Goal: Task Accomplishment & Management: Complete application form

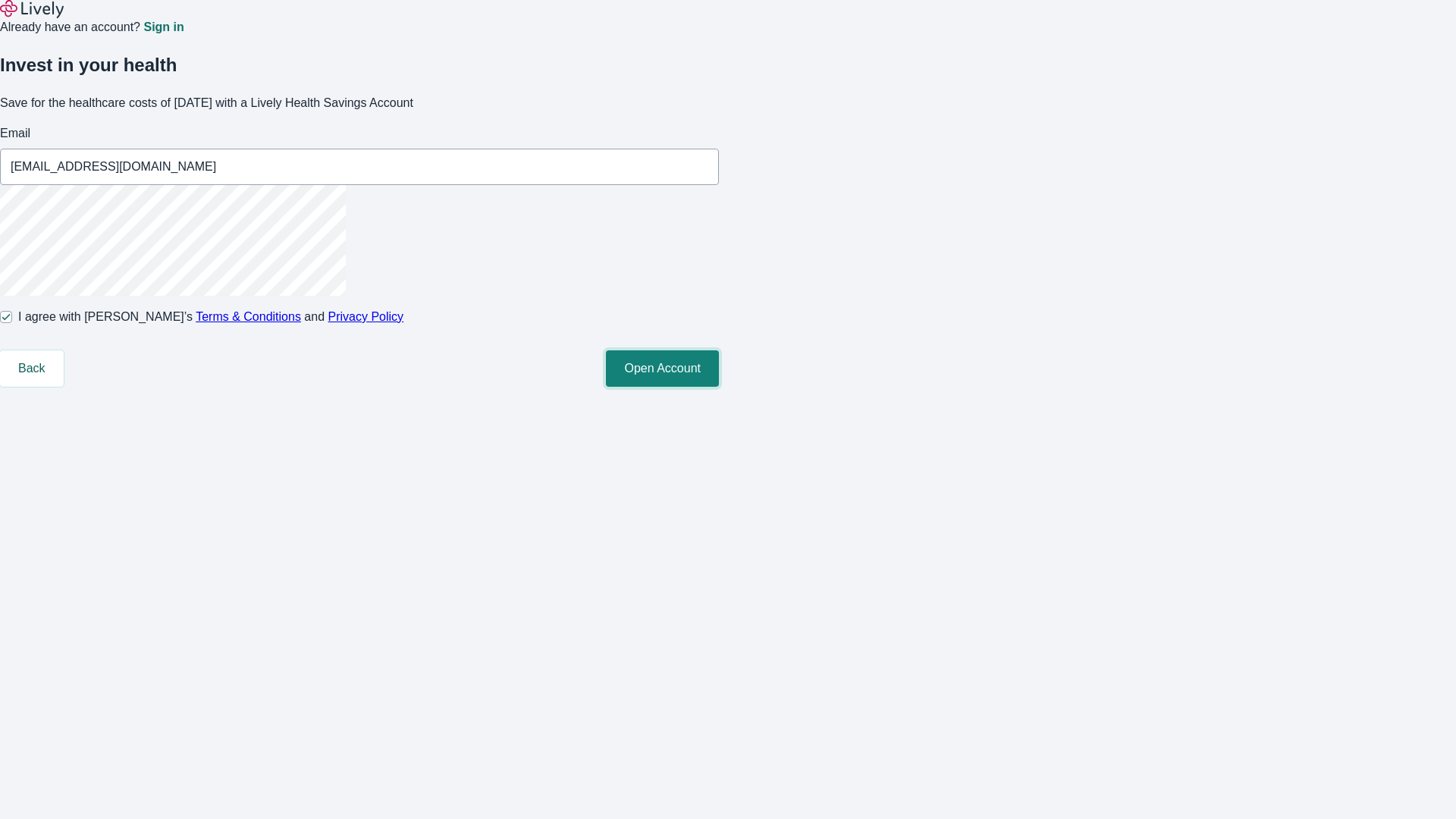
click at [719, 387] on button "Open Account" at bounding box center [662, 368] width 113 height 37
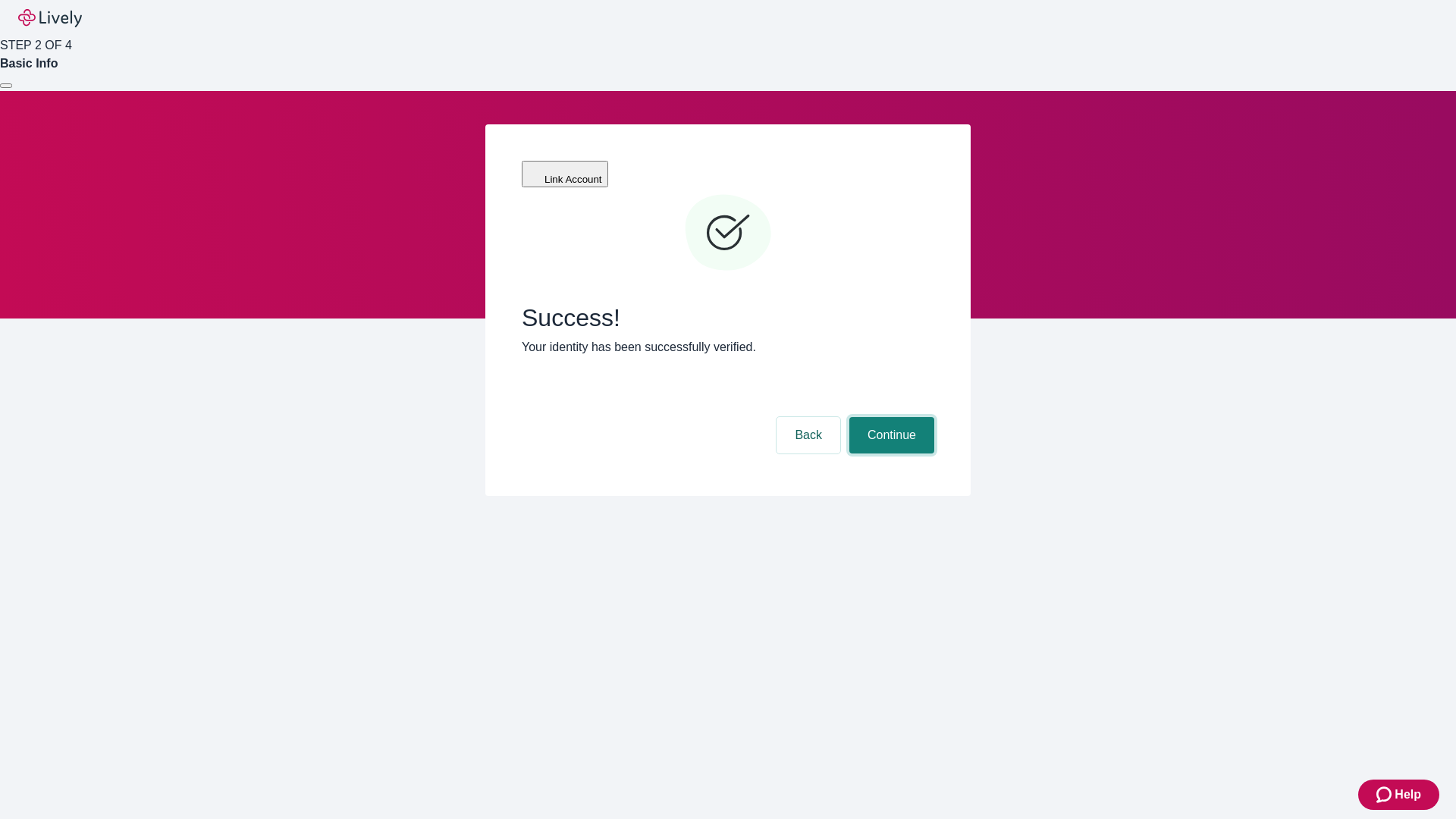
click at [889, 417] on button "Continue" at bounding box center [892, 435] width 85 height 37
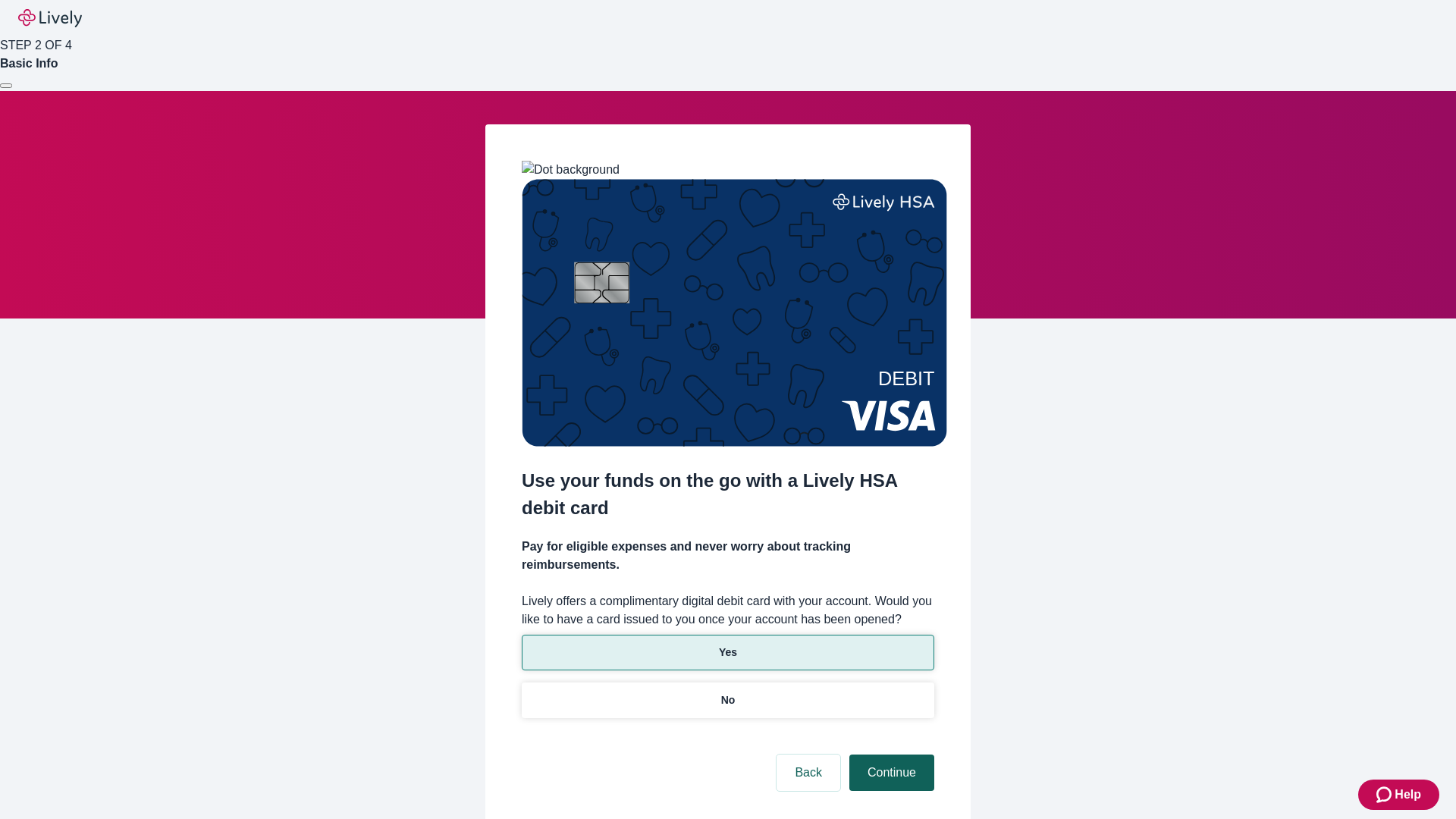
click at [728, 645] on p "Yes" at bounding box center [728, 652] width 18 height 16
click at [889, 754] on button "Continue" at bounding box center [892, 772] width 85 height 37
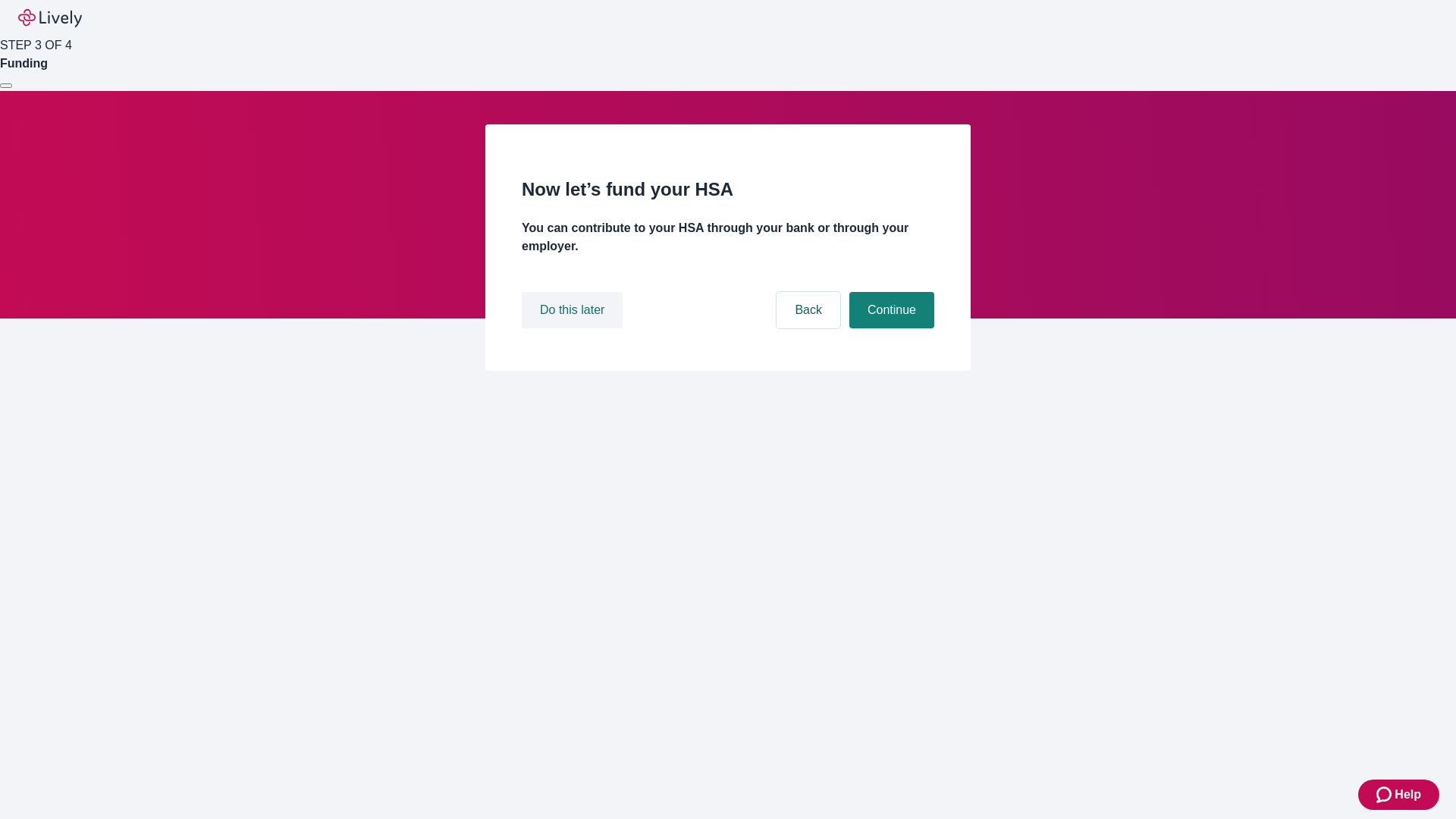
click at [574, 328] on button "Do this later" at bounding box center [572, 310] width 101 height 37
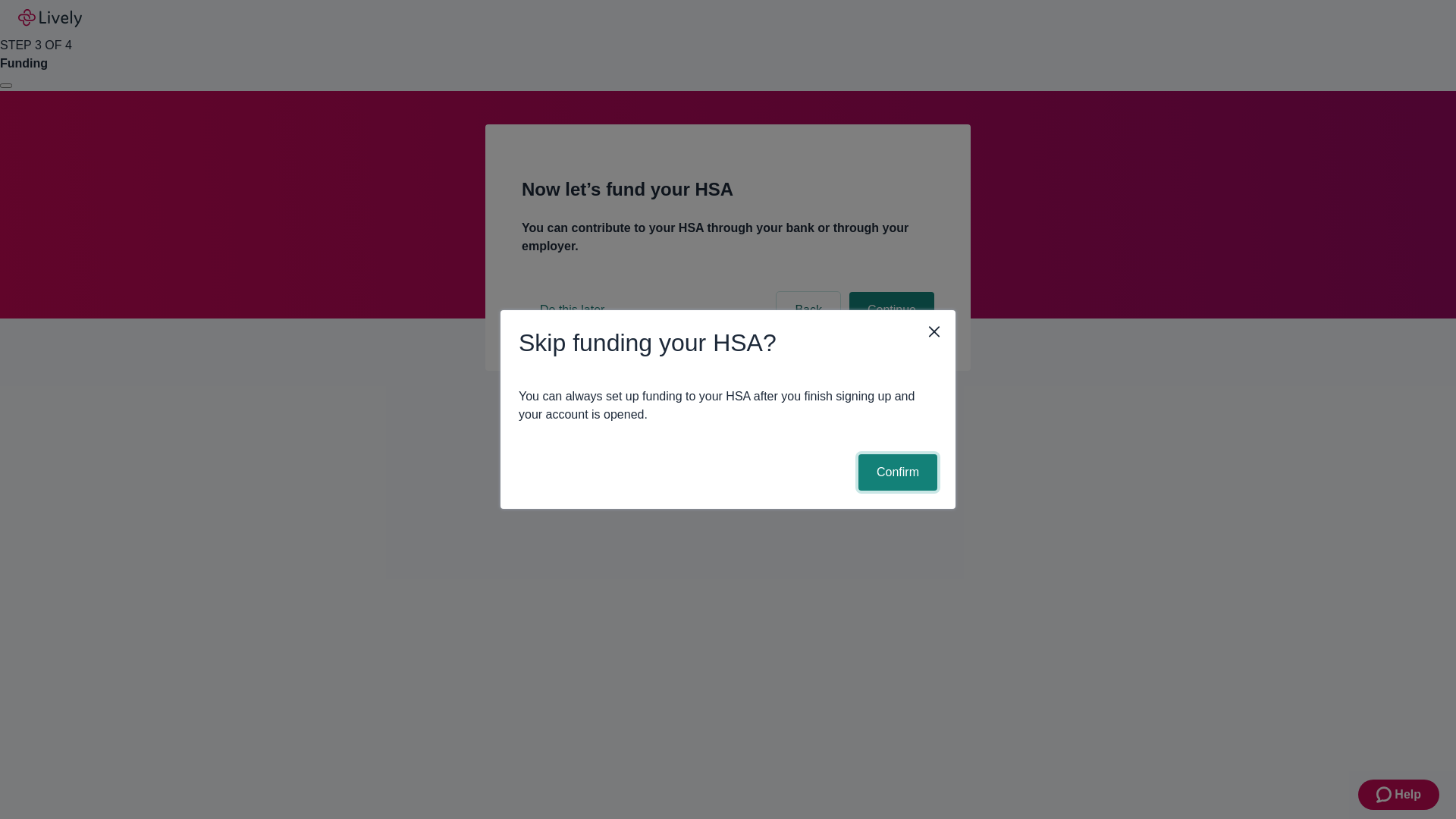
click at [896, 472] on button "Confirm" at bounding box center [898, 472] width 79 height 37
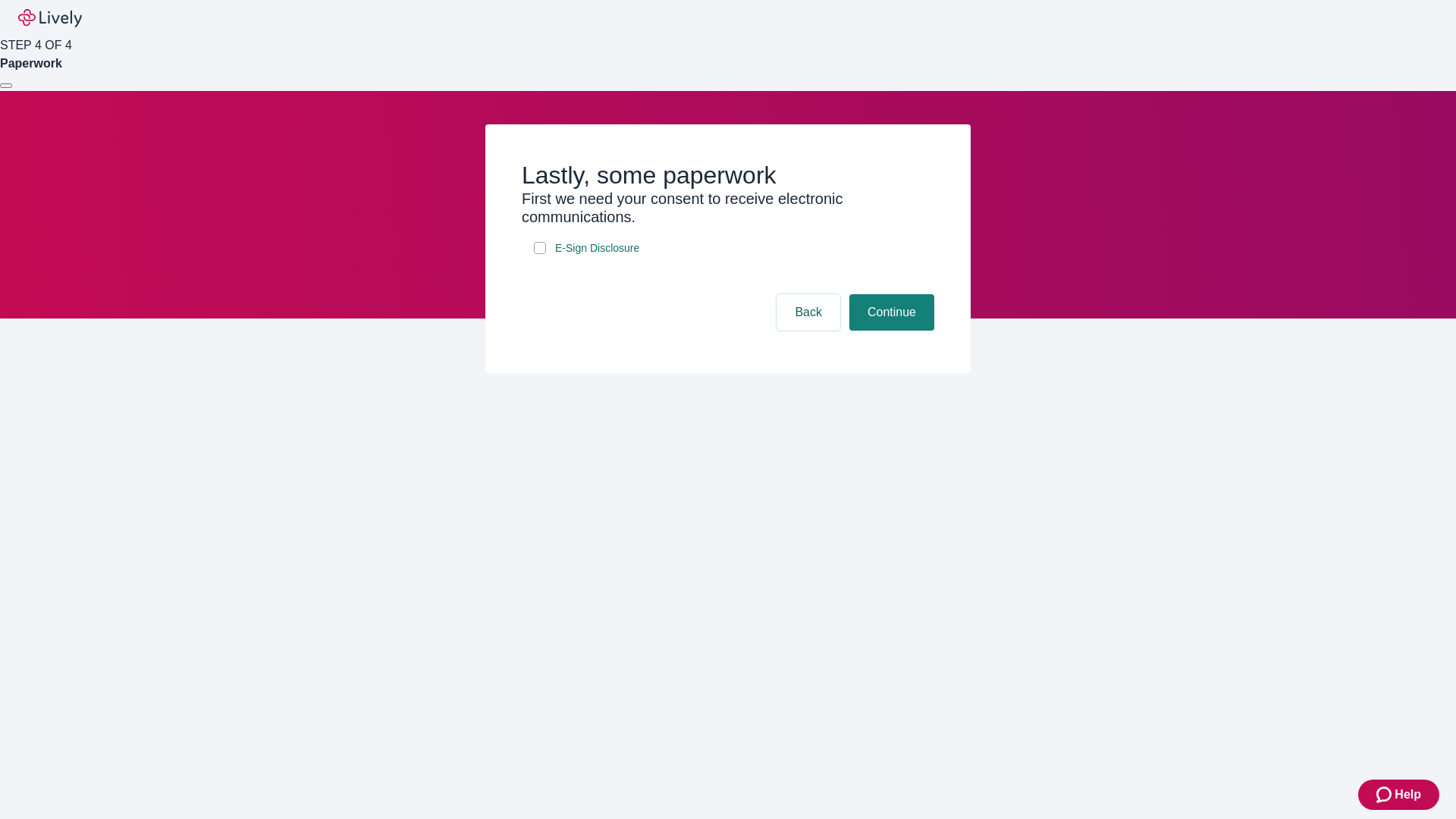
click at [540, 254] on input "E-Sign Disclosure" at bounding box center [540, 247] width 12 height 12
checkbox input "true"
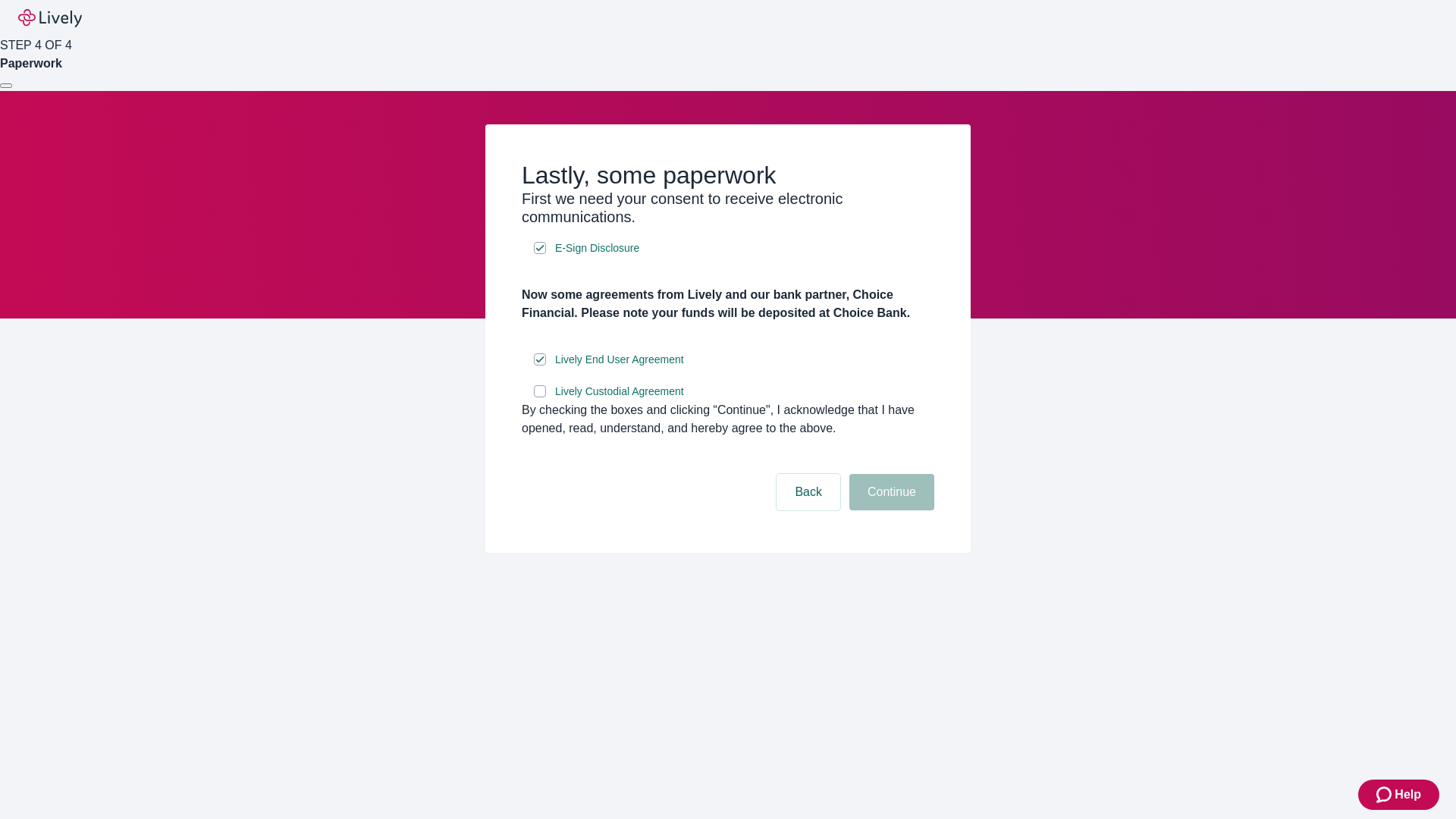
click at [540, 397] on input "Lively Custodial Agreement" at bounding box center [540, 391] width 12 height 12
checkbox input "true"
click at [889, 510] on button "Continue" at bounding box center [892, 492] width 85 height 37
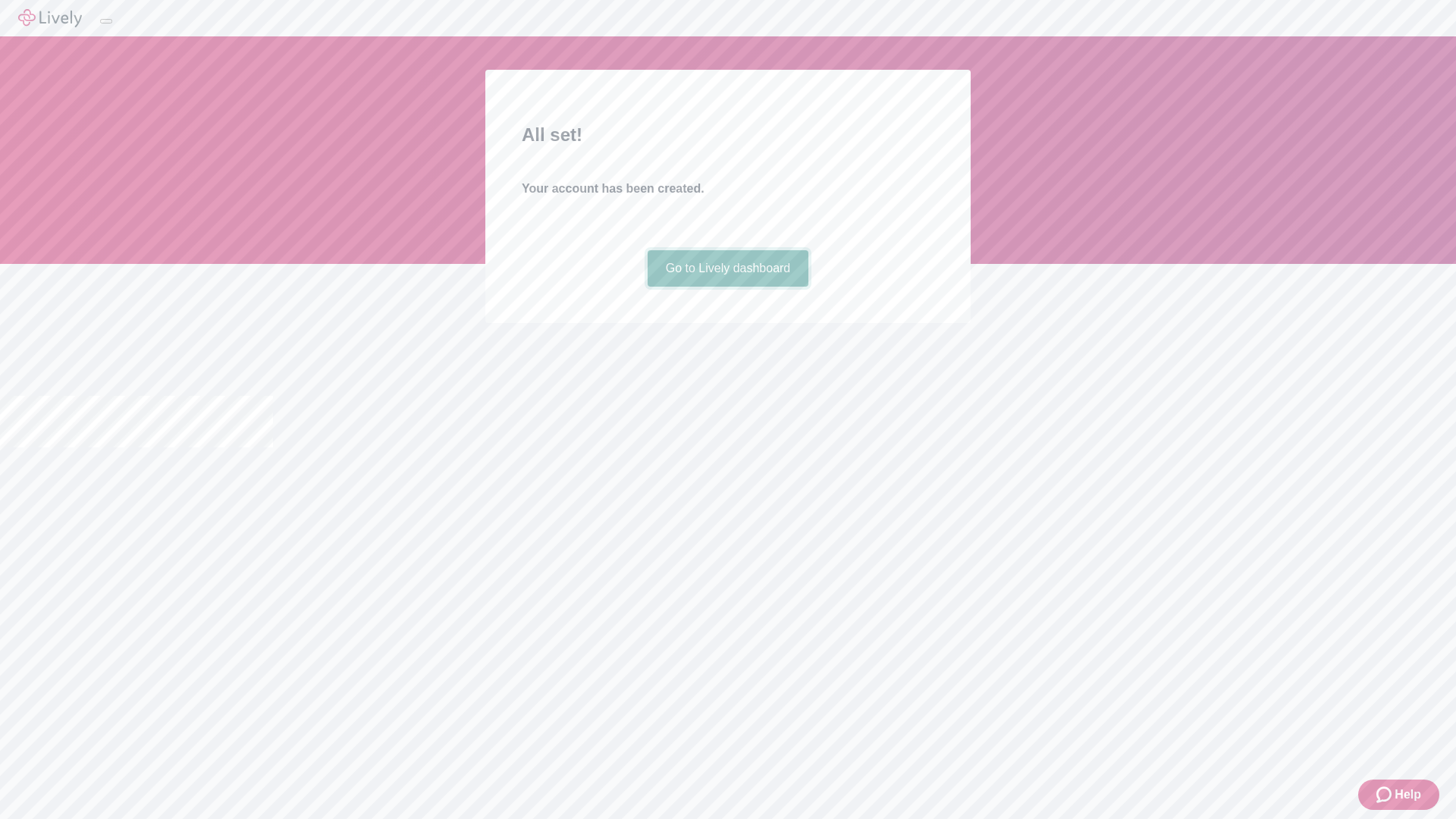
click at [728, 287] on link "Go to Lively dashboard" at bounding box center [728, 268] width 162 height 37
